Goal: Transaction & Acquisition: Purchase product/service

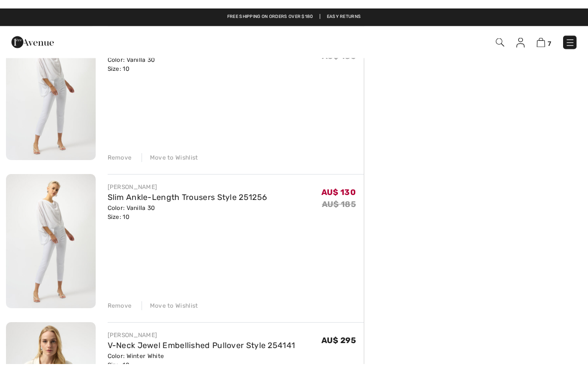
scroll to position [556, 0]
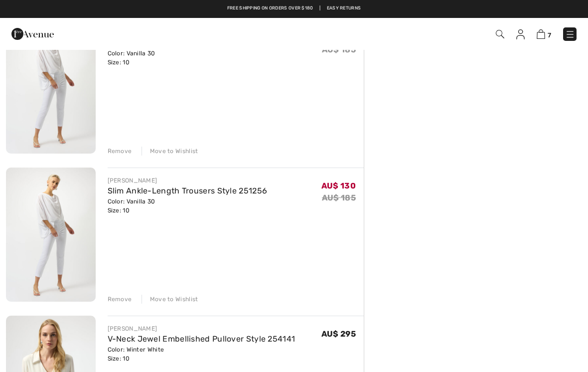
click at [231, 192] on link "Slim Ankle-Length Trousers Style 251256" at bounding box center [188, 190] width 160 height 9
click at [179, 191] on link "Slim Ankle-Length Trousers Style 251256" at bounding box center [188, 190] width 160 height 9
click at [65, 212] on img at bounding box center [51, 235] width 90 height 134
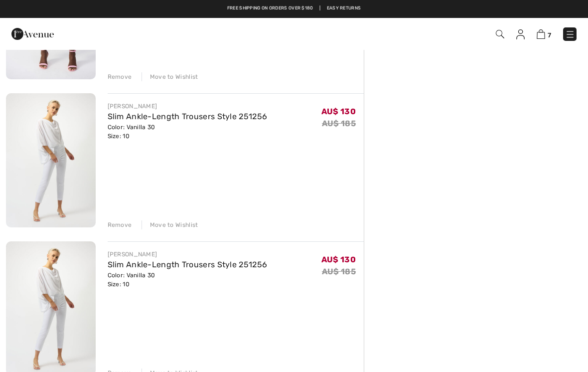
scroll to position [477, 0]
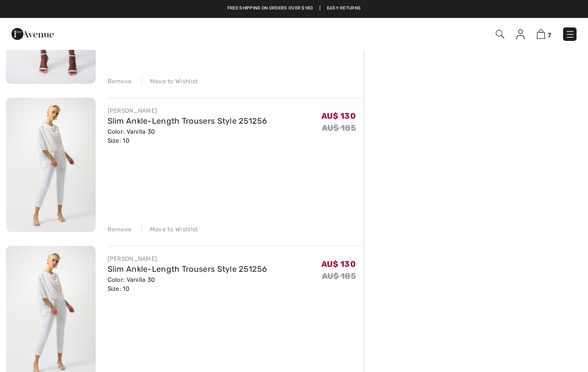
click at [233, 270] on link "Slim Ankle-Length Trousers Style 251256" at bounding box center [188, 268] width 160 height 9
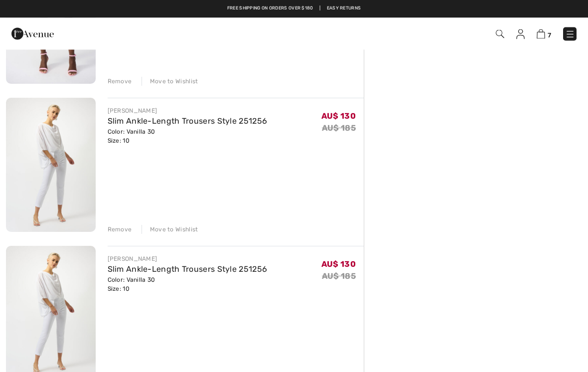
scroll to position [406, 0]
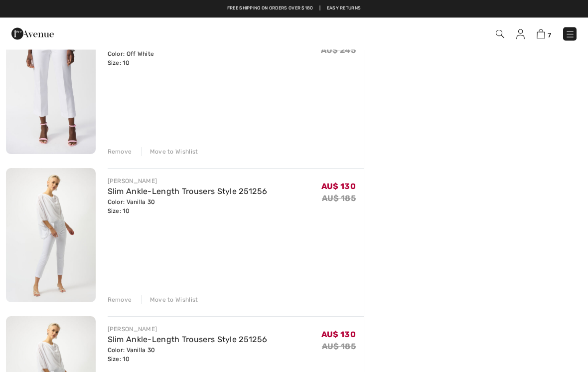
click at [240, 193] on link "Slim Ankle-Length Trousers Style 251256" at bounding box center [188, 191] width 160 height 9
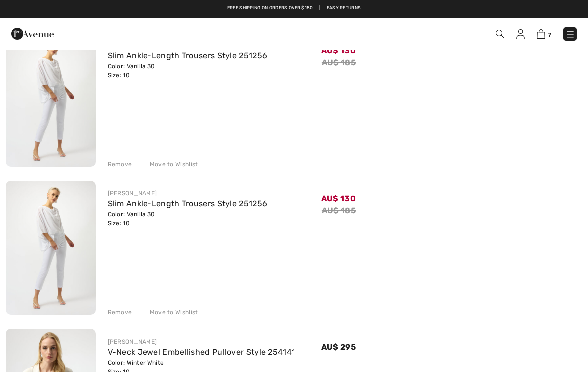
scroll to position [541, 0]
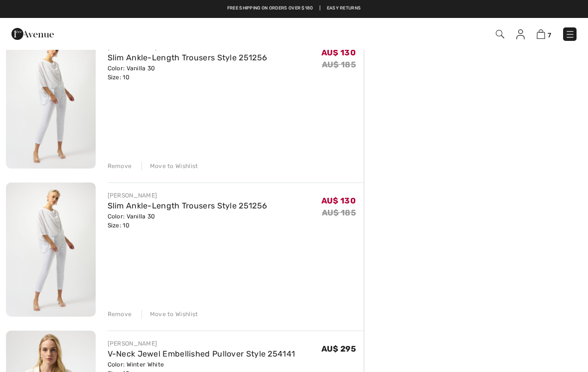
click at [121, 319] on div "JOSEPH RIBKOFF High-Waisted Formal Trousers Style 144092 Color: Vanilla 30 Size…" at bounding box center [185, 225] width 358 height 1271
click at [122, 315] on div "Remove" at bounding box center [120, 314] width 24 height 9
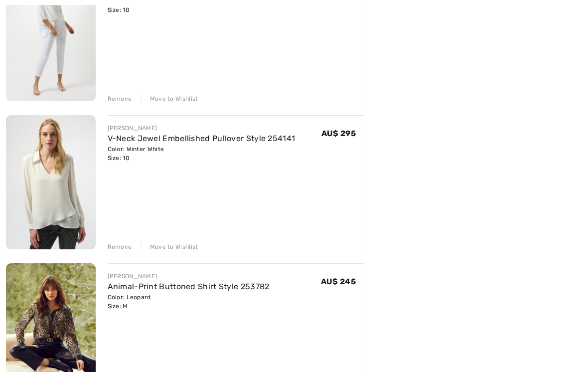
scroll to position [628, 0]
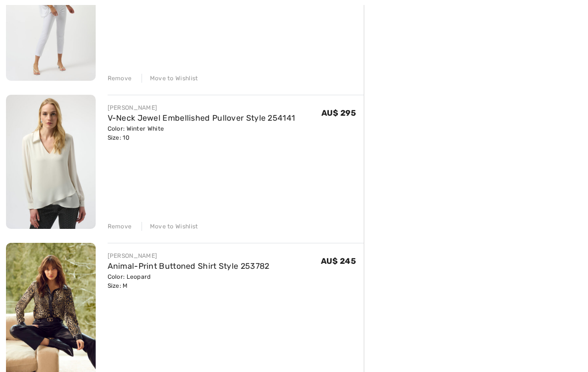
click at [229, 265] on link "Animal-Print Buttoned Shirt Style 253782" at bounding box center [189, 266] width 162 height 9
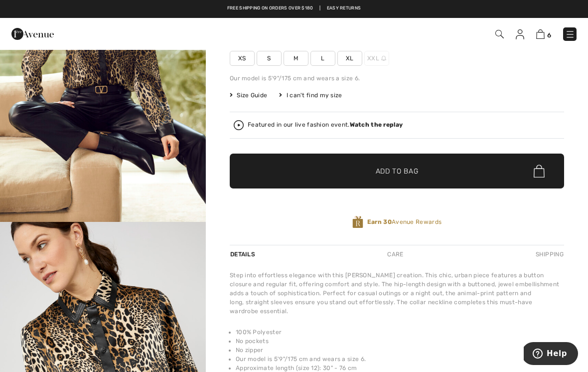
click at [539, 38] on img at bounding box center [541, 33] width 8 height 9
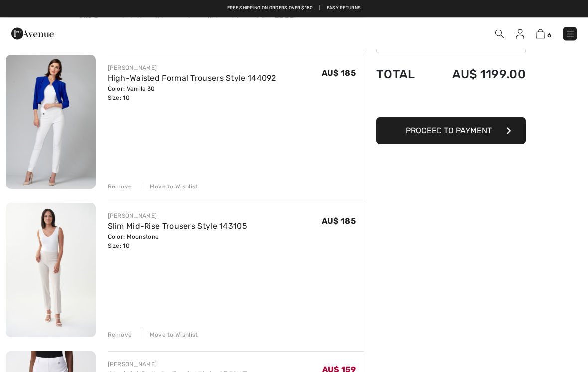
scroll to position [75, 0]
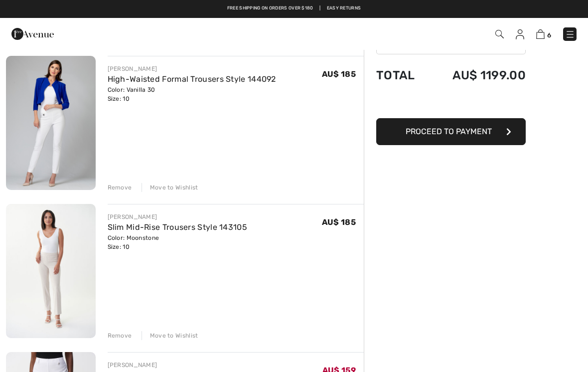
click at [200, 231] on link "Slim Mid-Rise Trousers Style 143105" at bounding box center [178, 226] width 140 height 9
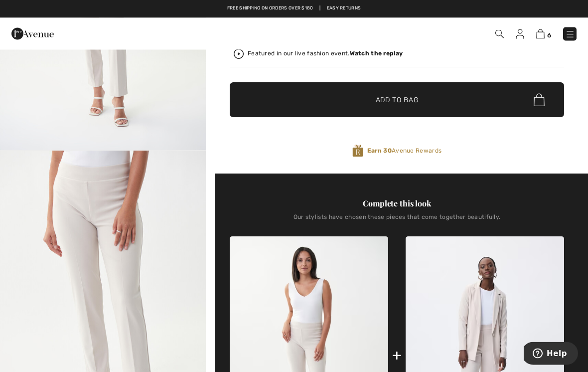
click at [137, 259] on img "2 / 8" at bounding box center [103, 305] width 206 height 309
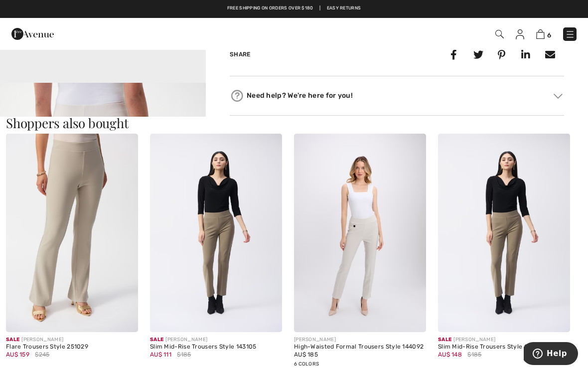
scroll to position [902, 0]
